Goal: Navigation & Orientation: Understand site structure

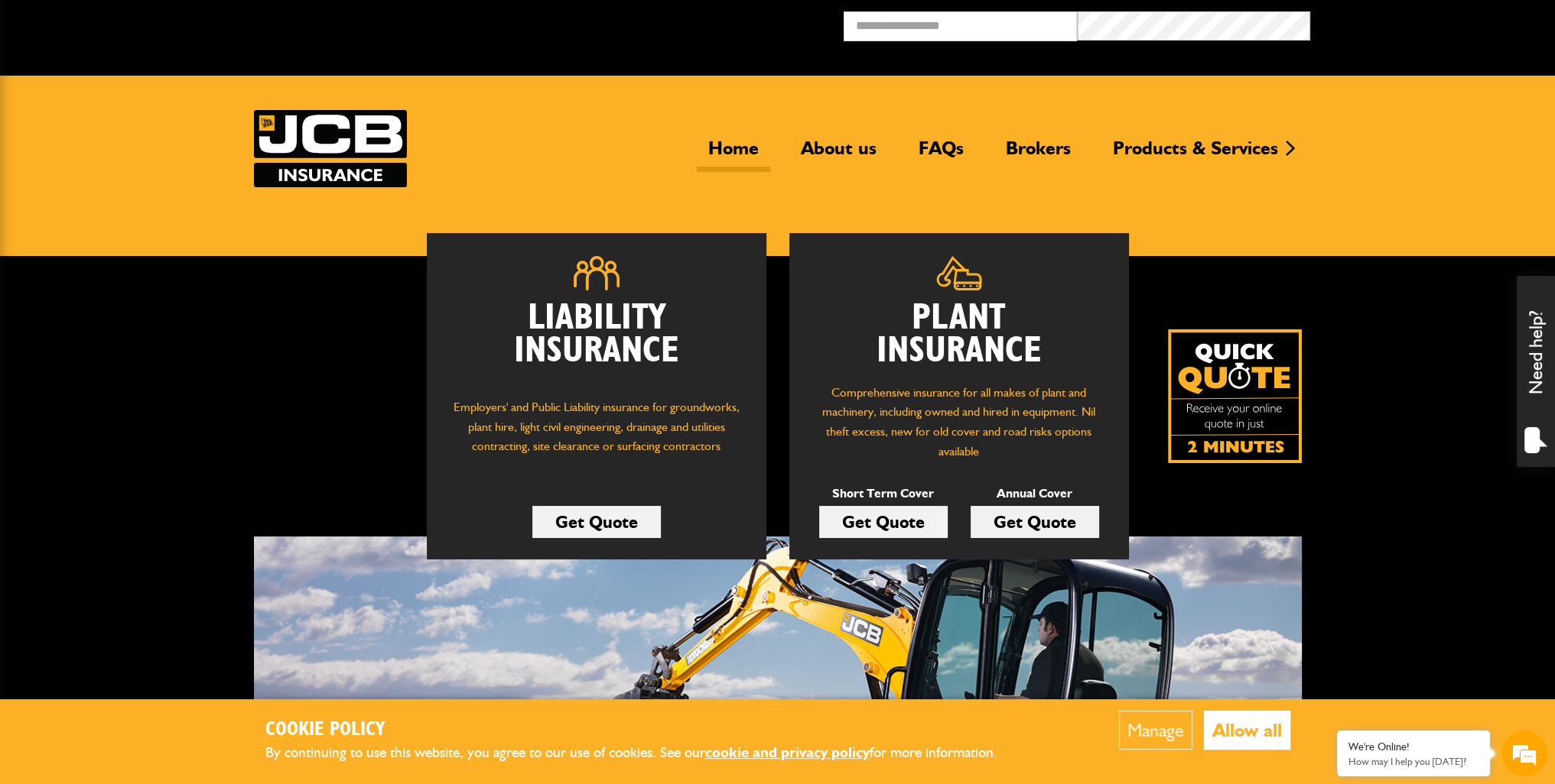
click at [1251, 734] on button "Allow all" at bounding box center [1247, 731] width 87 height 39
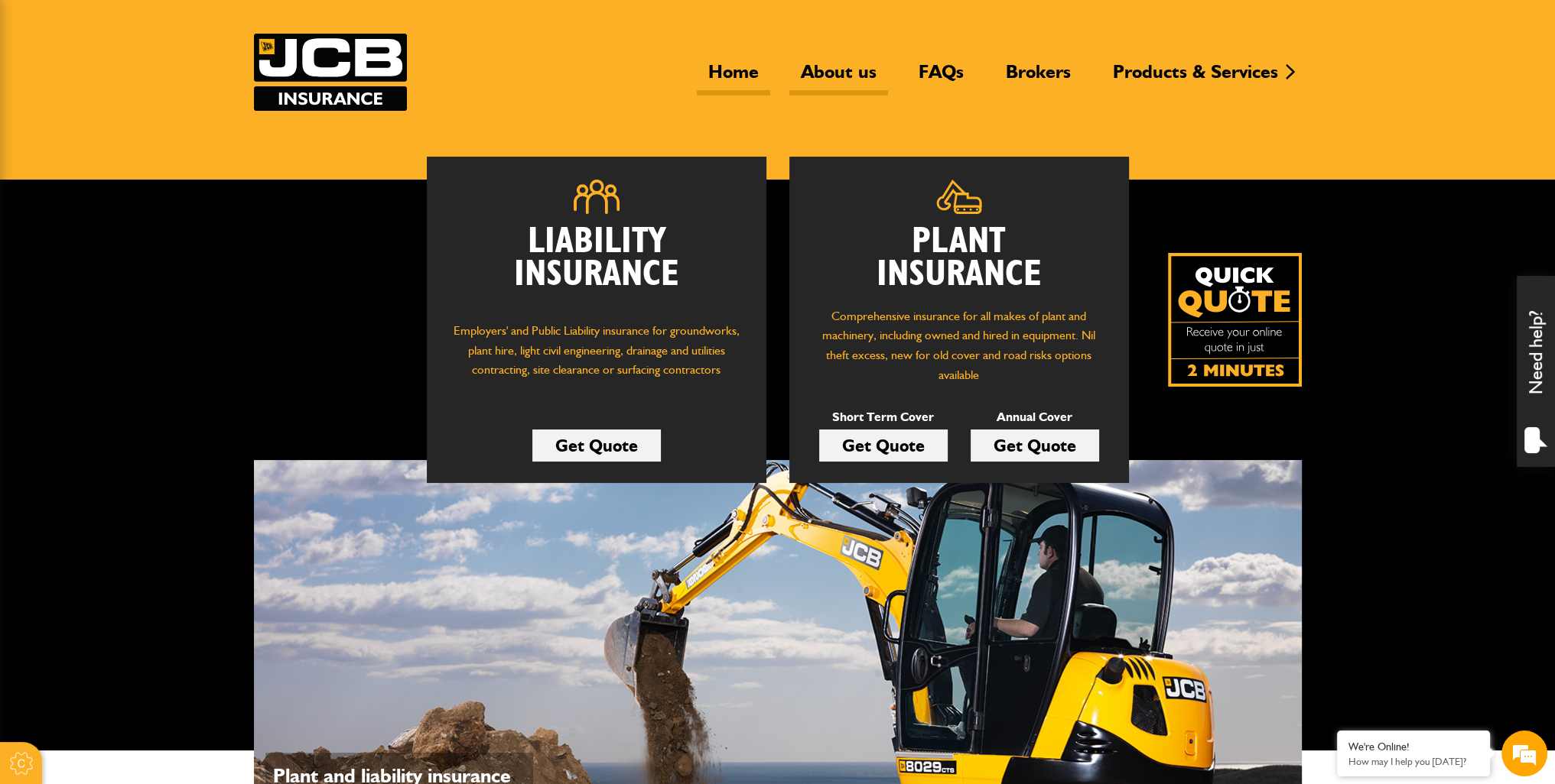
click at [848, 67] on link "About us" at bounding box center [839, 78] width 99 height 35
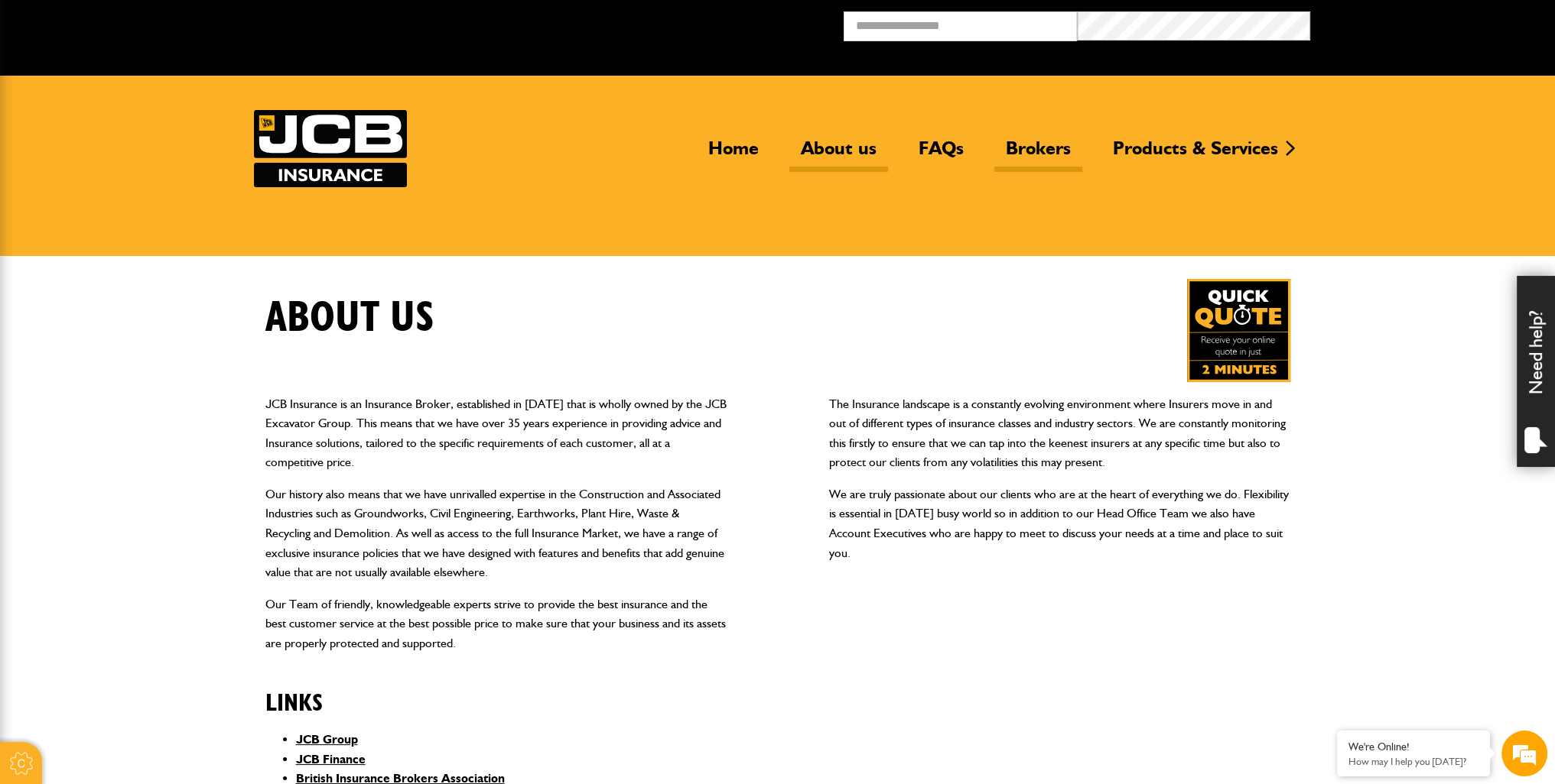
click at [1031, 148] on link "Brokers" at bounding box center [1038, 155] width 88 height 35
